Goal: Find specific page/section

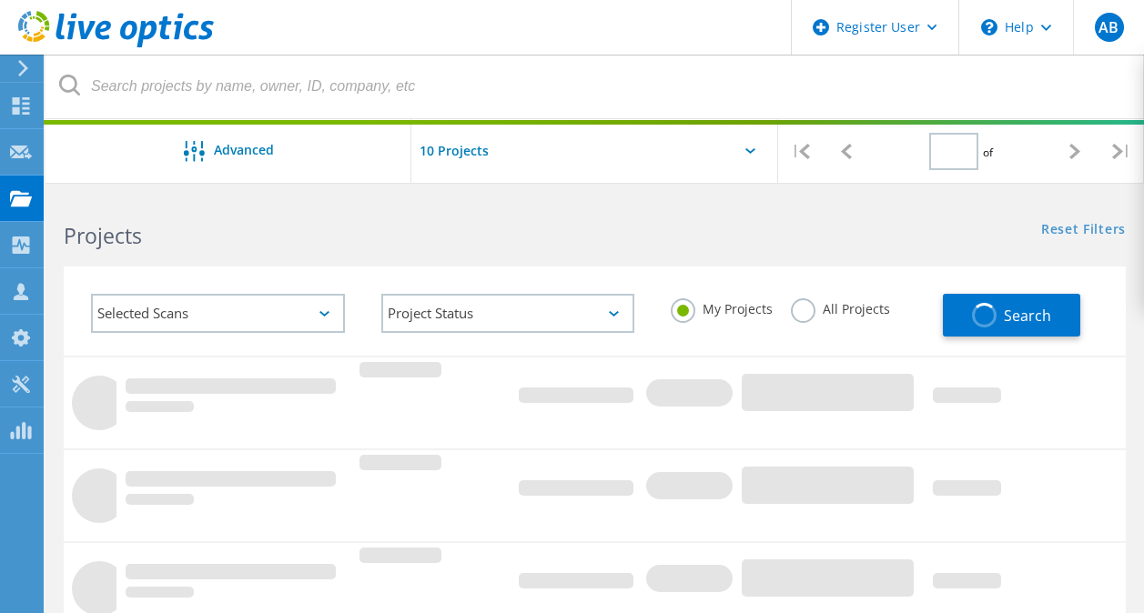
type input "1"
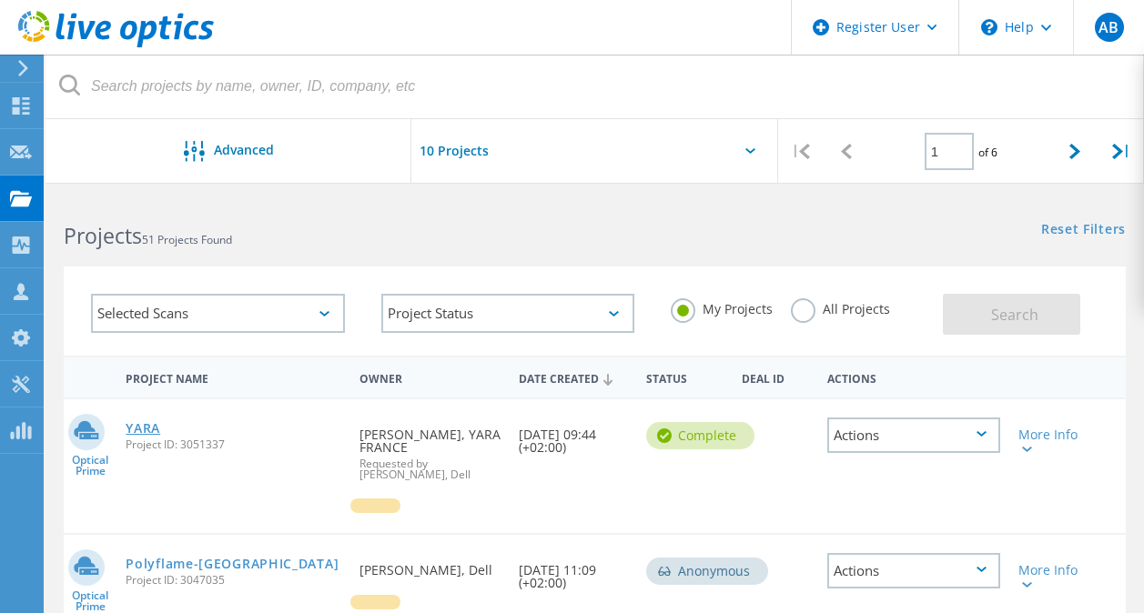
click at [147, 425] on link "YARA" at bounding box center [143, 428] width 35 height 13
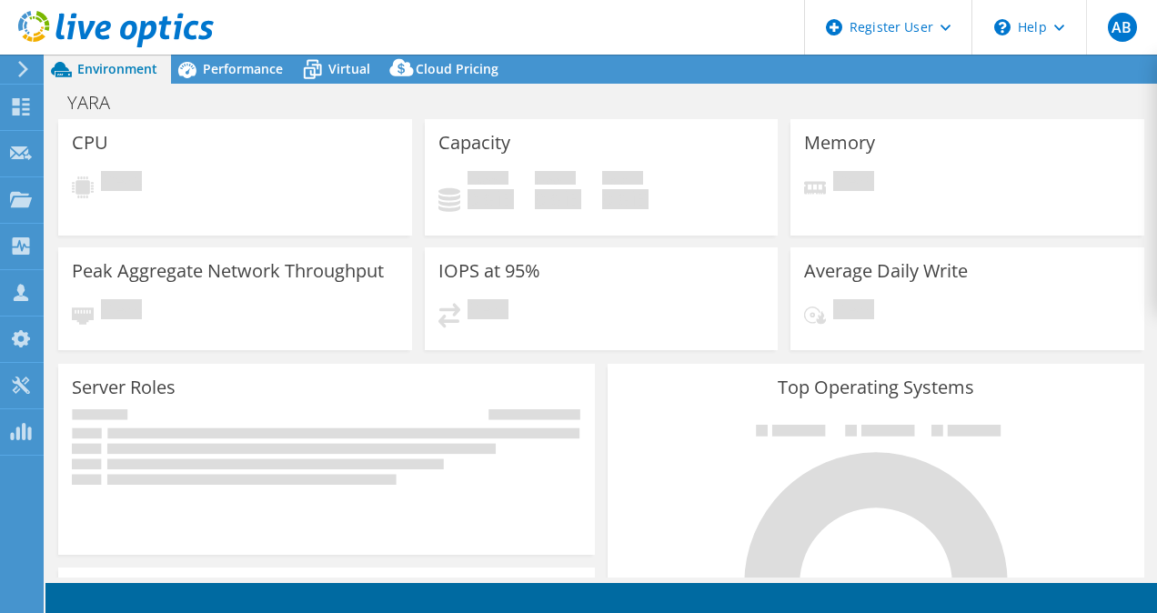
select select "USD"
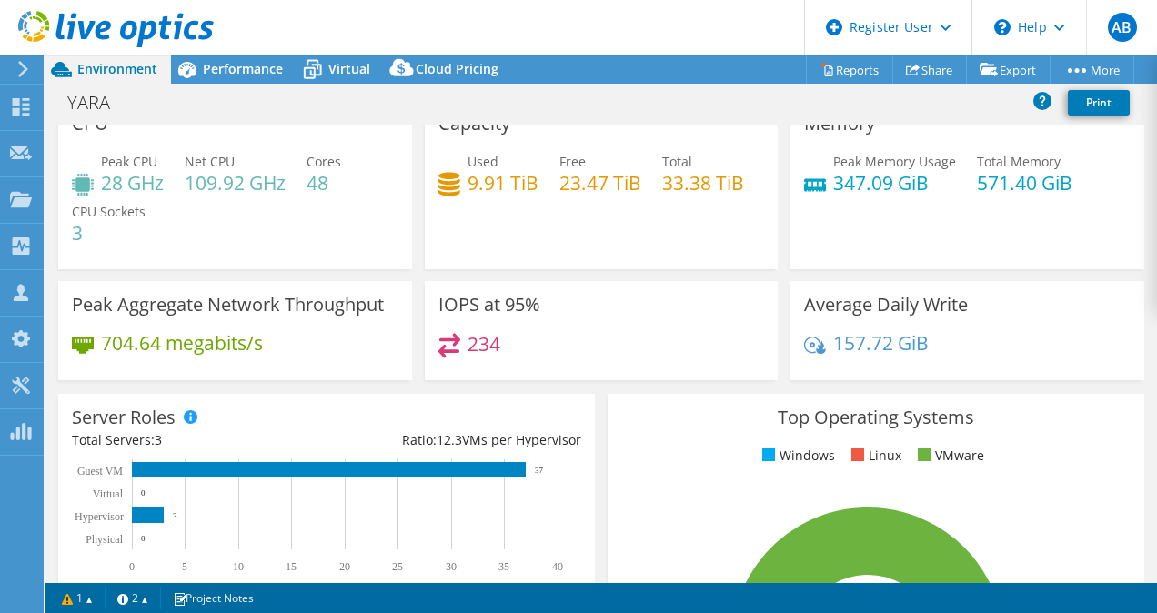
scroll to position [26, 0]
